Goal: Task Accomplishment & Management: Use online tool/utility

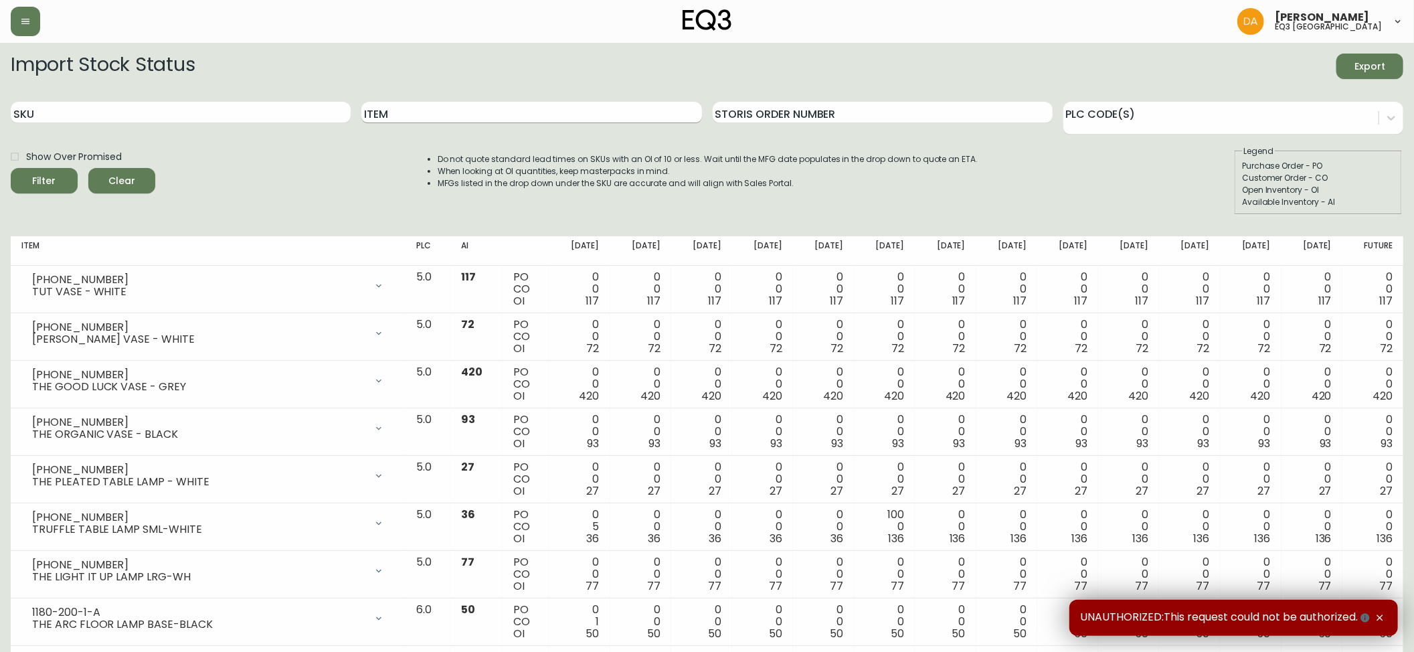
click at [464, 116] on input "Item" at bounding box center [531, 112] width 340 height 21
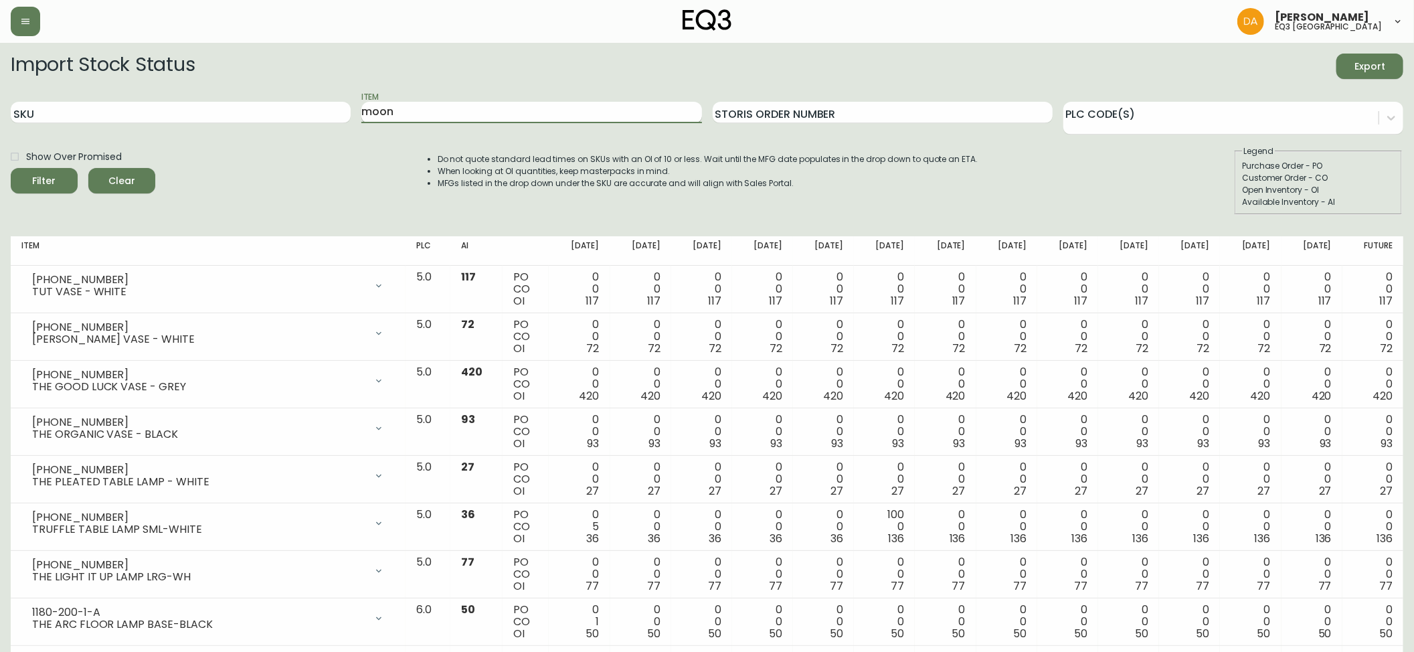
type input "moon"
click at [11, 168] on button "Filter" at bounding box center [44, 180] width 67 height 25
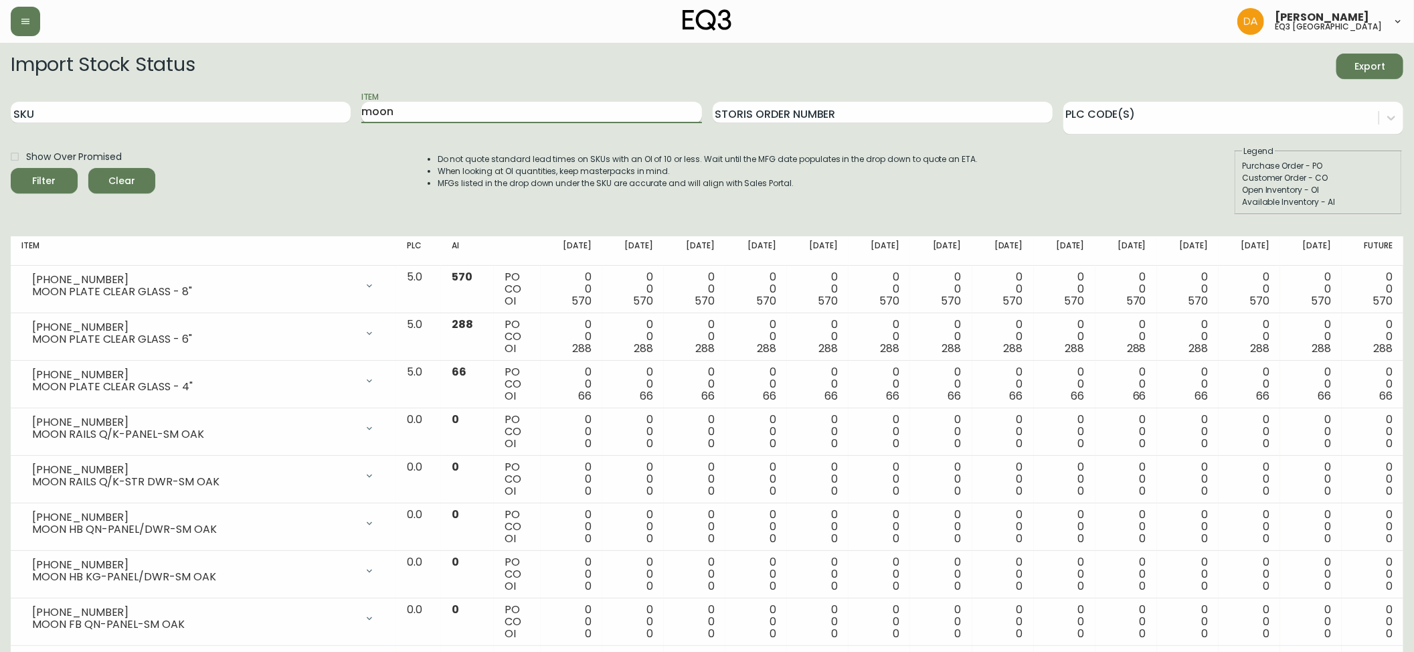
click at [419, 118] on input "moon" at bounding box center [531, 112] width 340 height 21
